Goal: Task Accomplishment & Management: Manage account settings

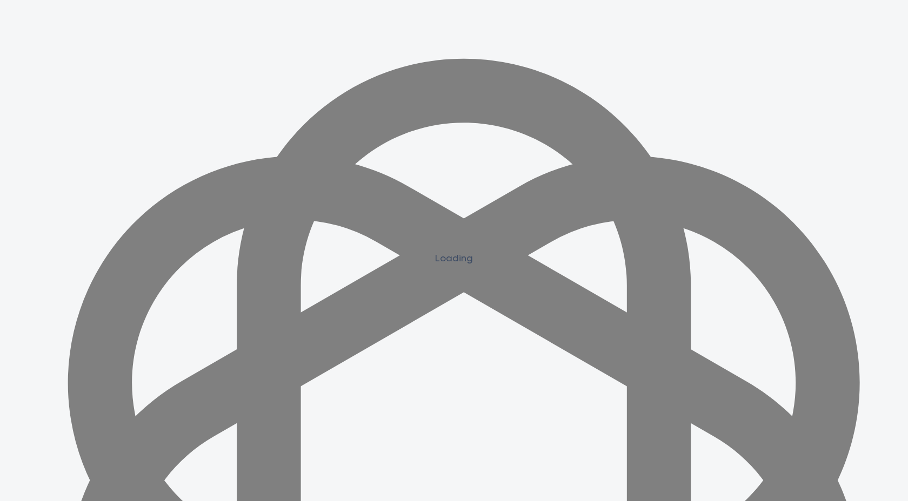
scroll to position [972, 0]
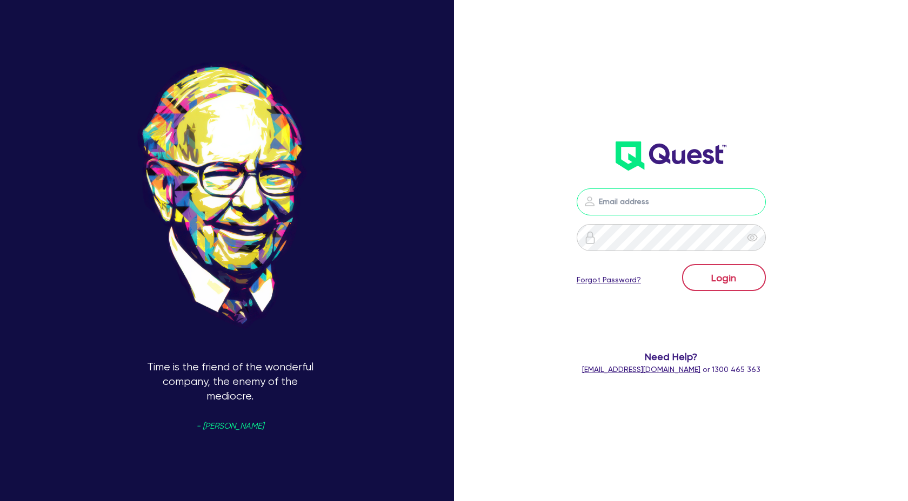
type input "[PERSON_NAME][EMAIL_ADDRESS][DOMAIN_NAME]"
click at [727, 274] on button "Login" at bounding box center [724, 277] width 84 height 27
